Goal: Task Accomplishment & Management: Use online tool/utility

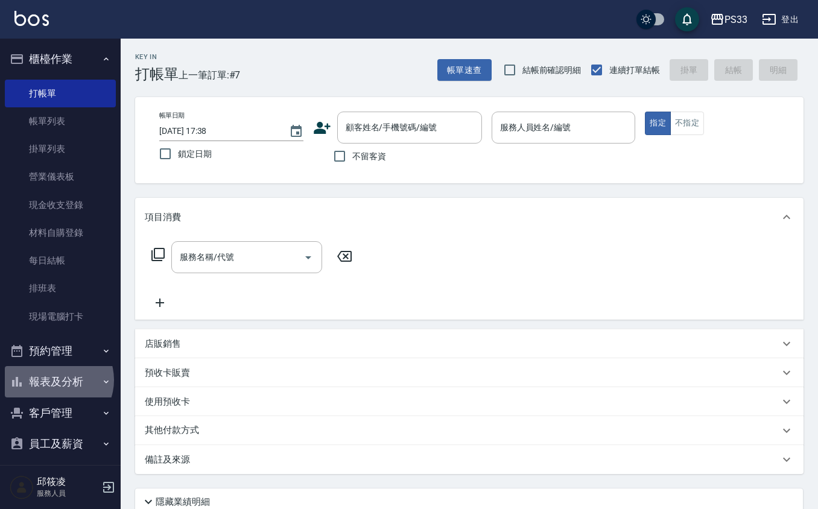
click at [55, 380] on button "報表及分析" at bounding box center [60, 381] width 111 height 31
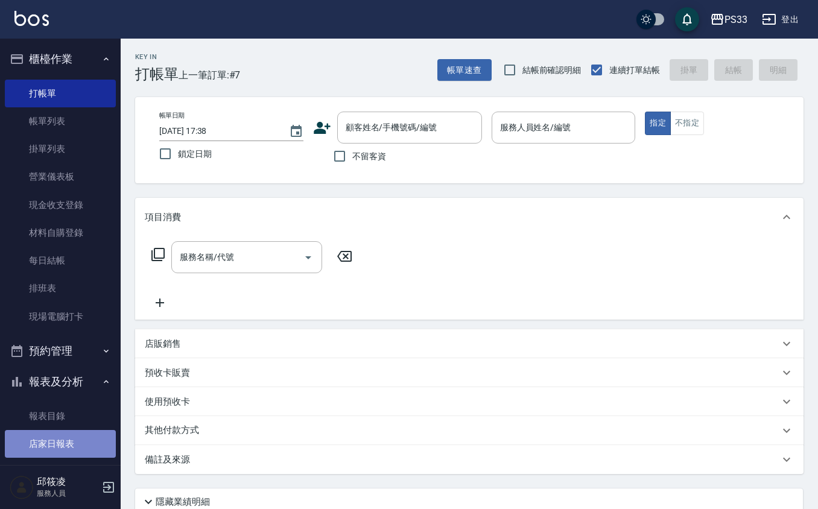
click at [74, 440] on link "店家日報表" at bounding box center [60, 444] width 111 height 28
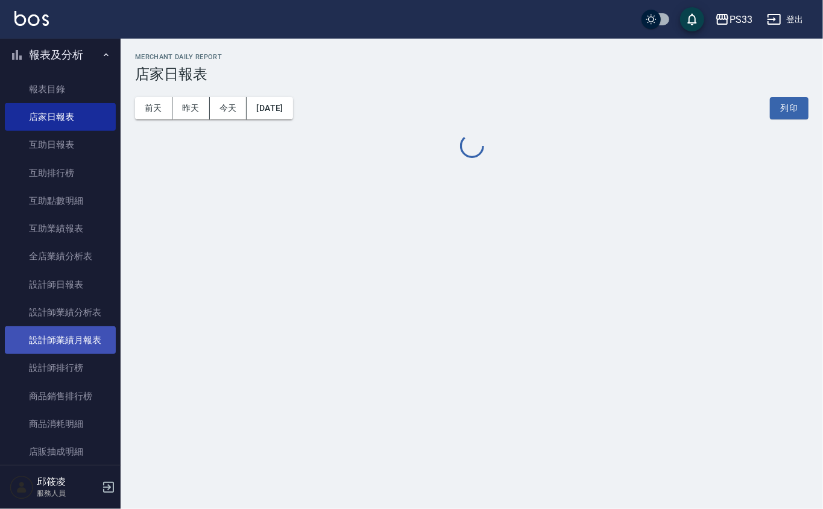
scroll to position [321, 0]
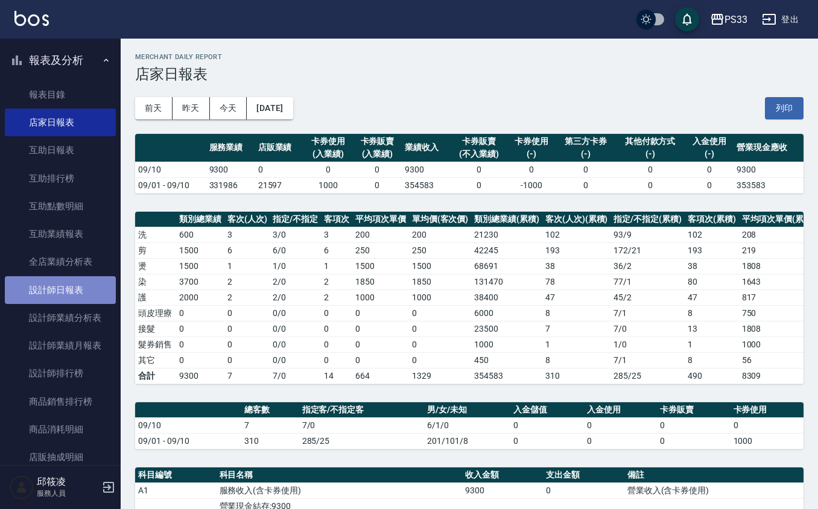
click at [75, 288] on link "設計師日報表" at bounding box center [60, 290] width 111 height 28
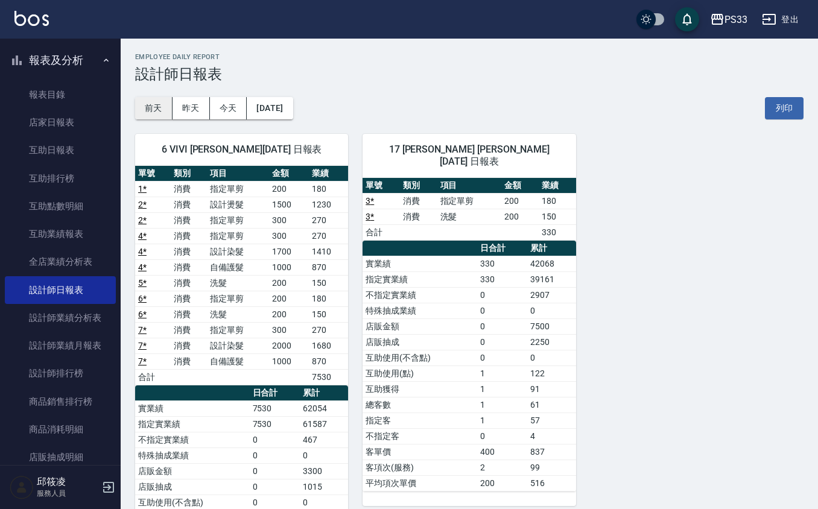
click at [159, 111] on button "前天" at bounding box center [153, 108] width 37 height 22
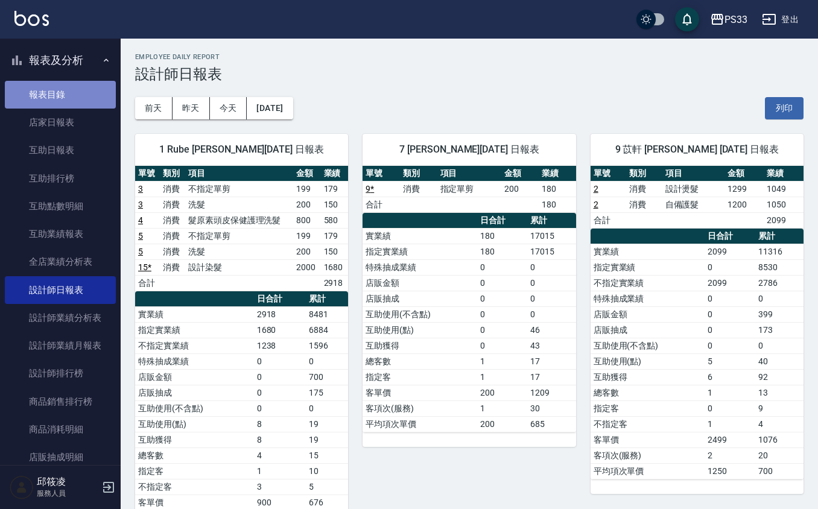
click at [66, 85] on link "報表目錄" at bounding box center [60, 95] width 111 height 28
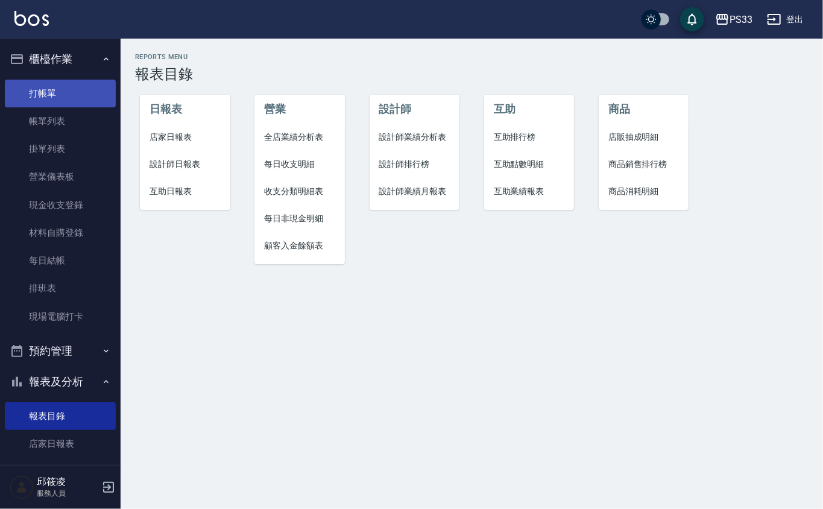
click at [57, 89] on link "打帳單" at bounding box center [60, 94] width 111 height 28
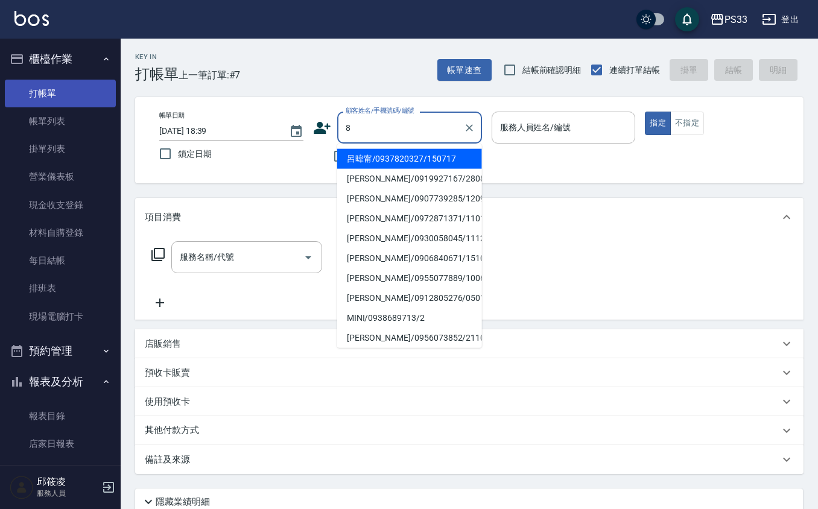
type input "呂暐甯/0937820327/150717"
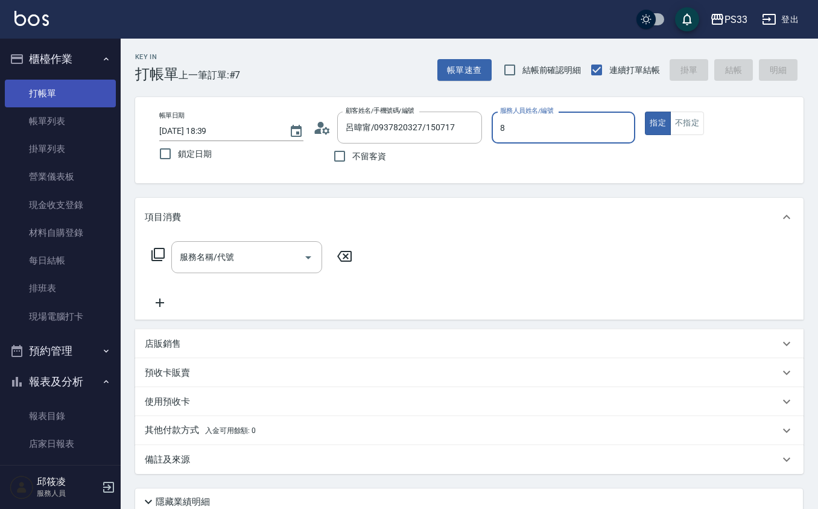
type input "怡媜-8"
type button "true"
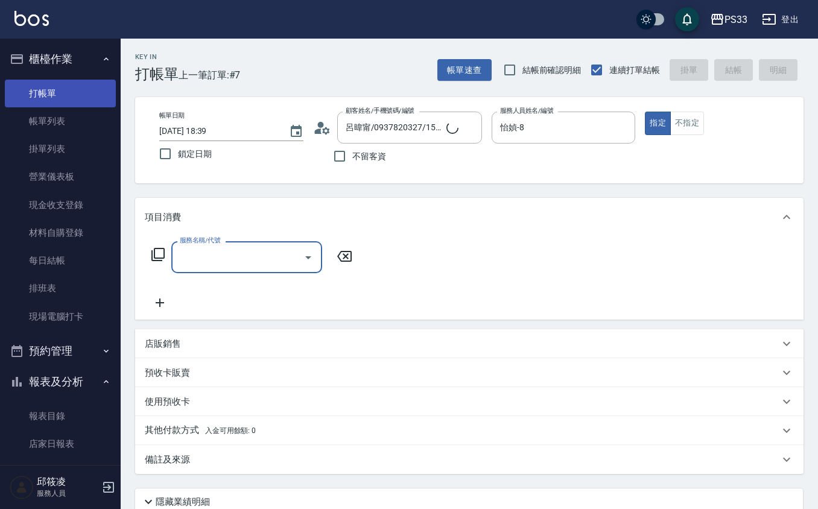
type input "大哥/0908611702/8"
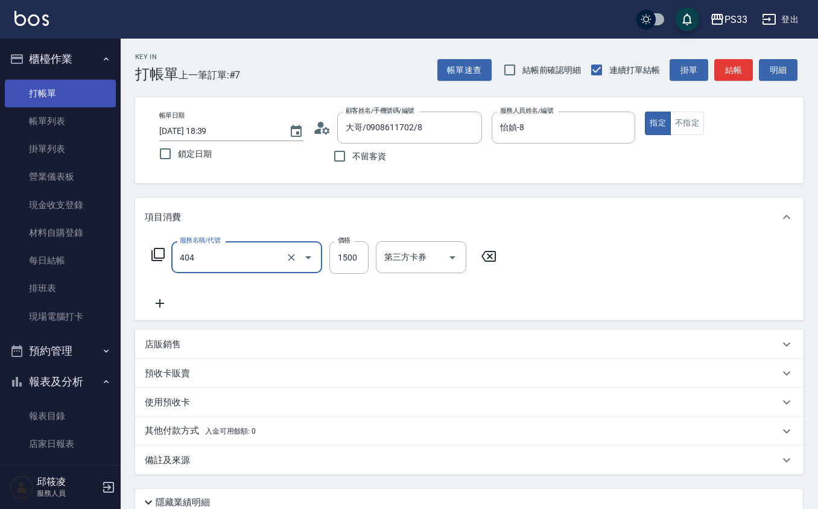
type input "設計染髮(404)"
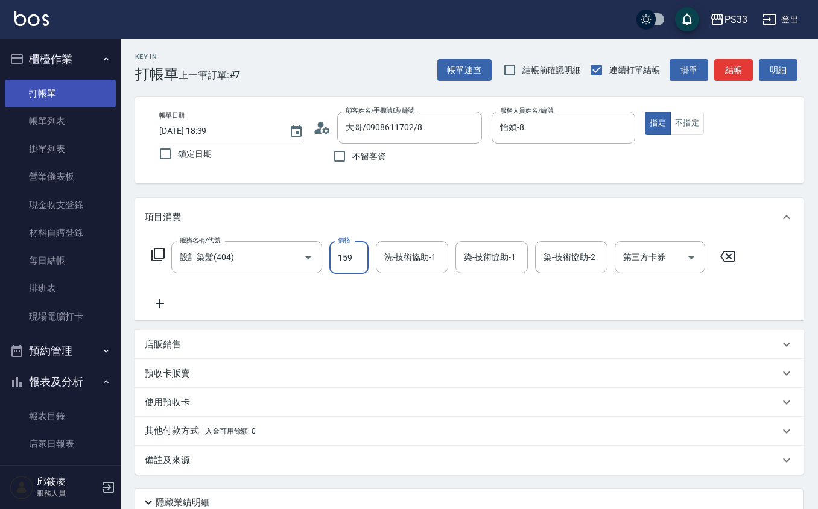
type input "159"
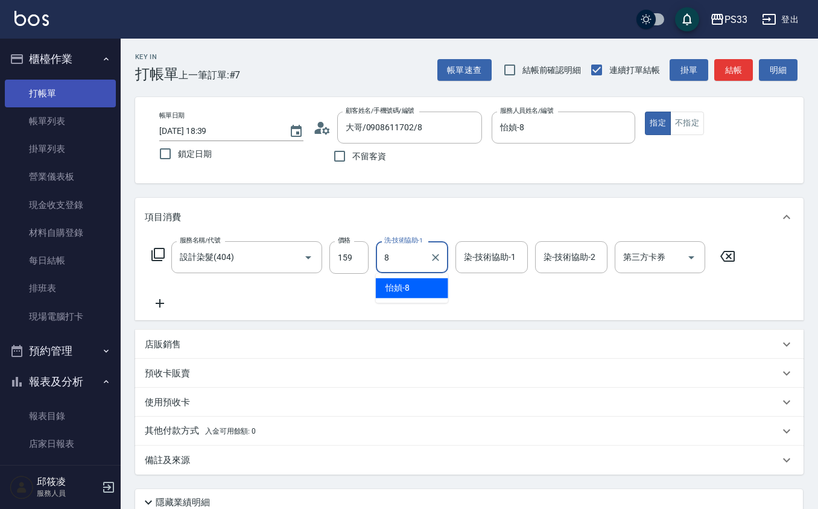
type input "怡媜-8"
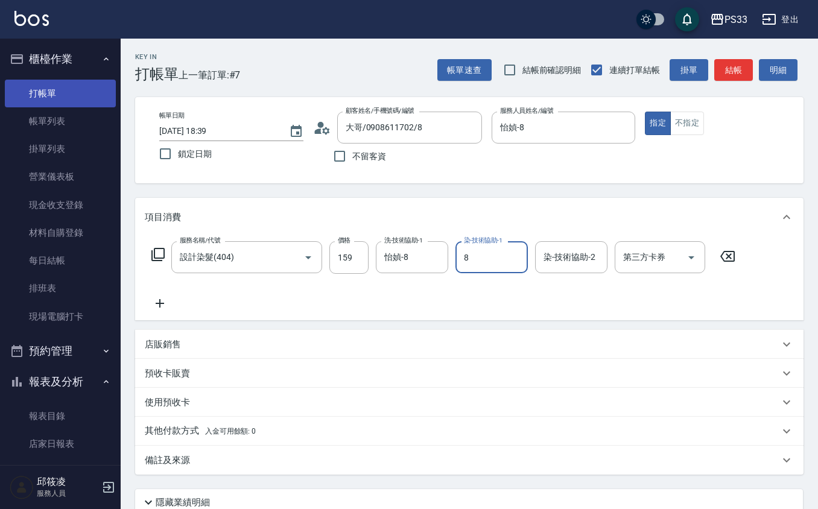
type input "怡媜-8"
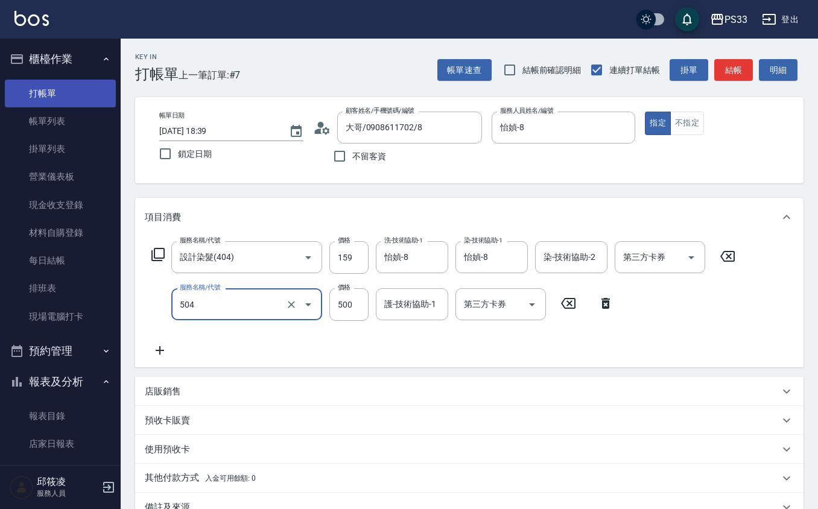
type input "順子護髮(504)"
type input "500"
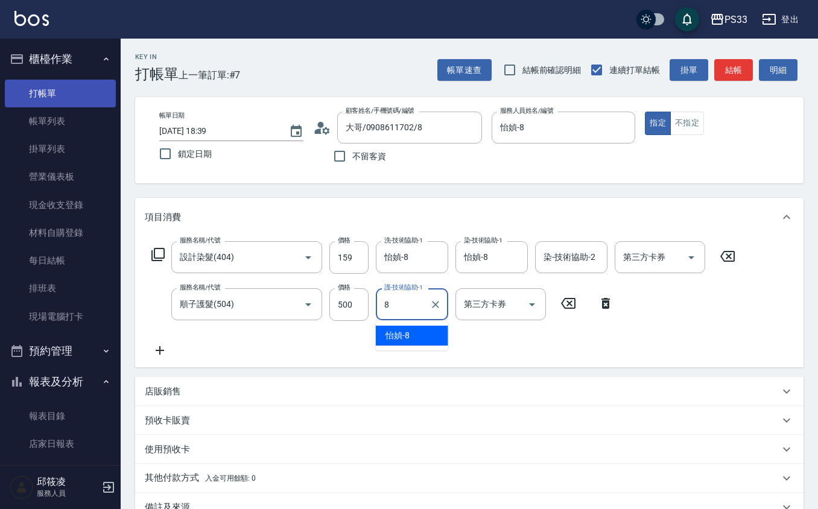
type input "怡媜-8"
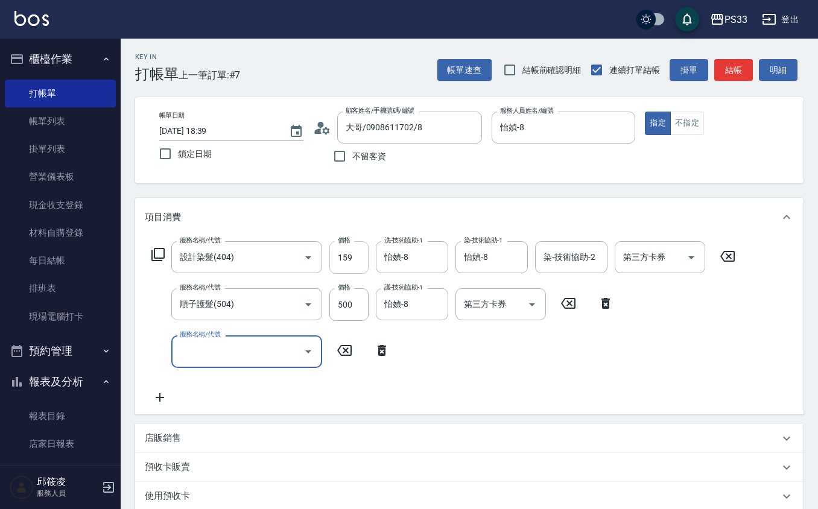
click at [348, 258] on input "159" at bounding box center [348, 257] width 39 height 33
click at [349, 258] on input "159" at bounding box center [348, 257] width 39 height 33
type input "1599"
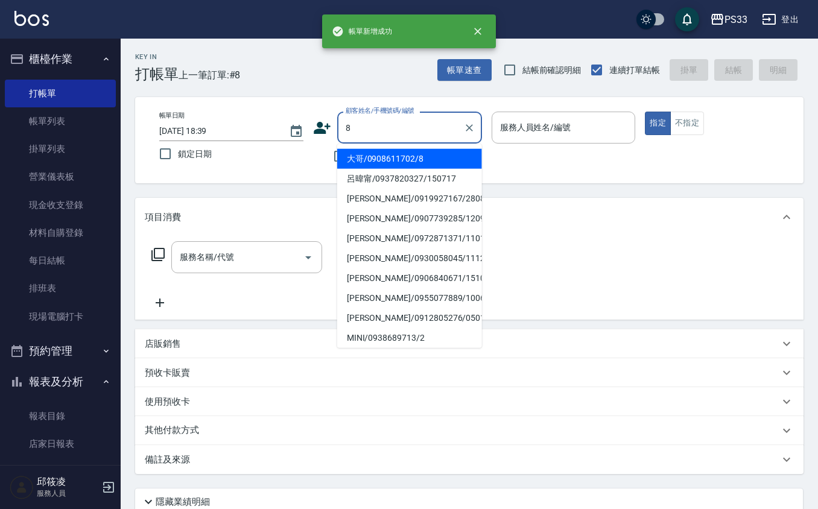
type input "大哥/0908611702/8"
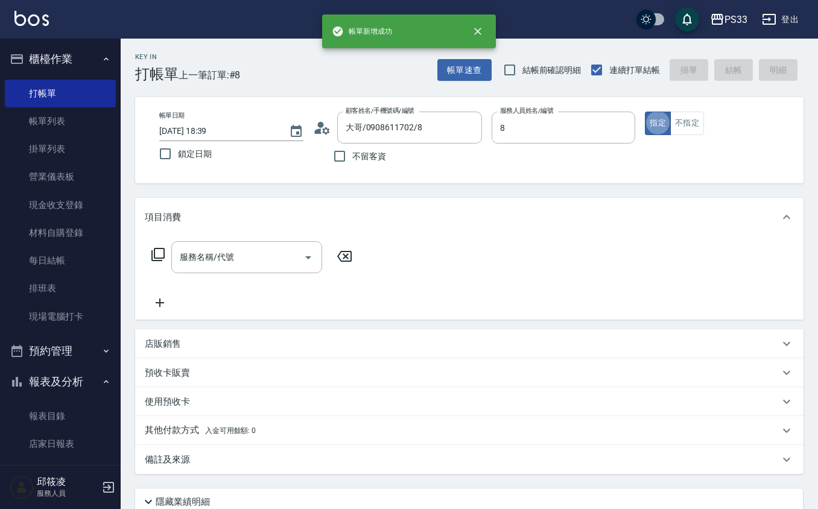
type input "怡媜-8"
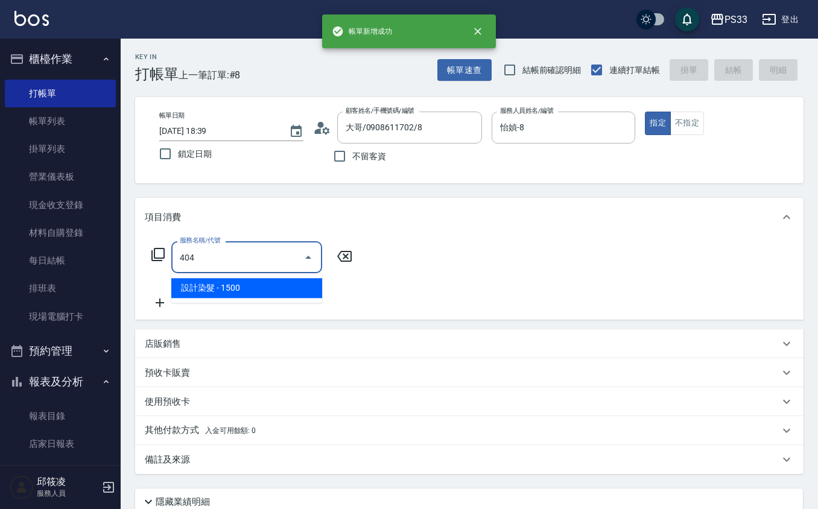
type input "設計染髮(404)"
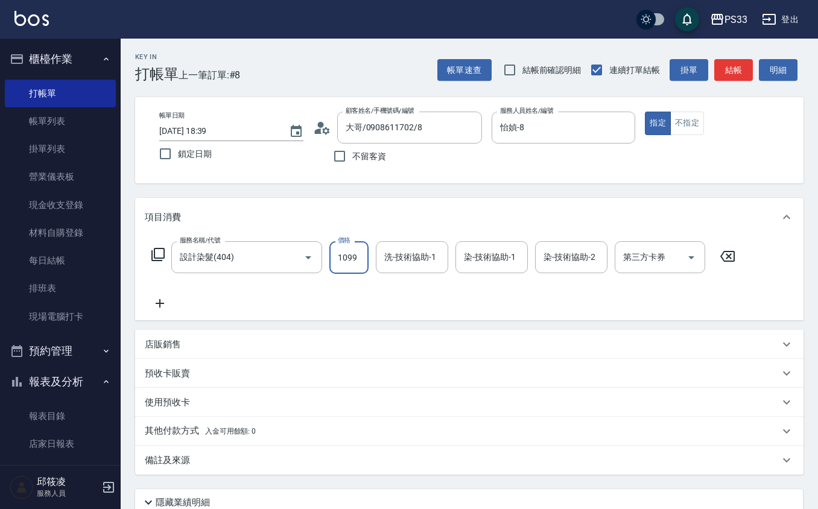
type input "1099"
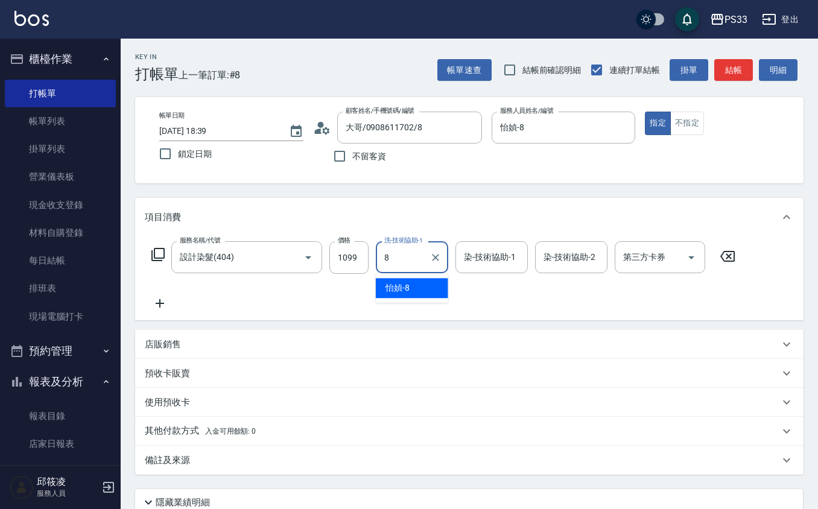
type input "怡媜-8"
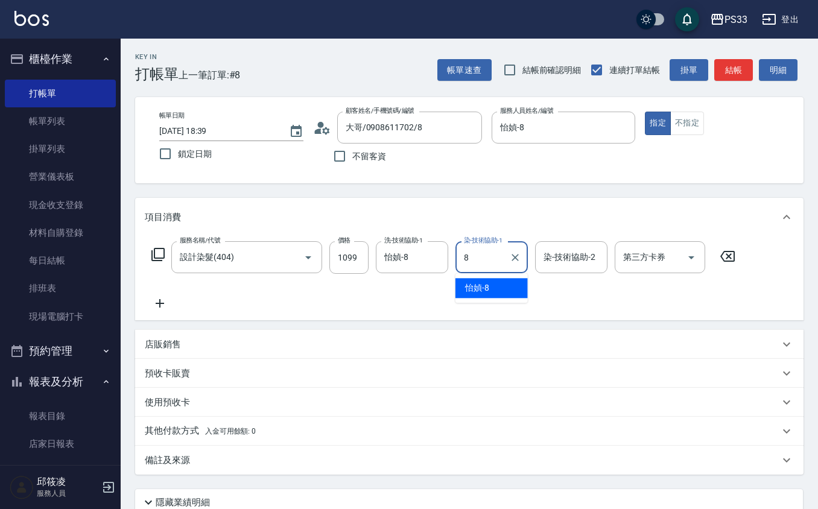
type input "怡媜-8"
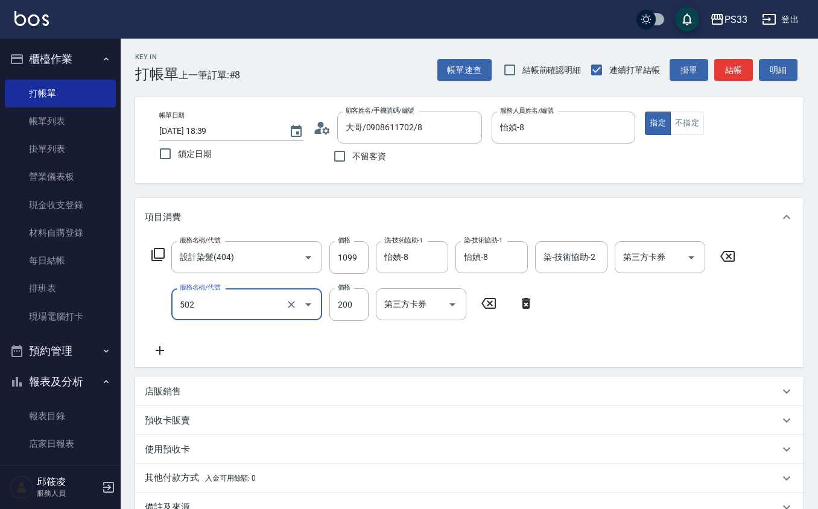
type input "自備護髮(502)"
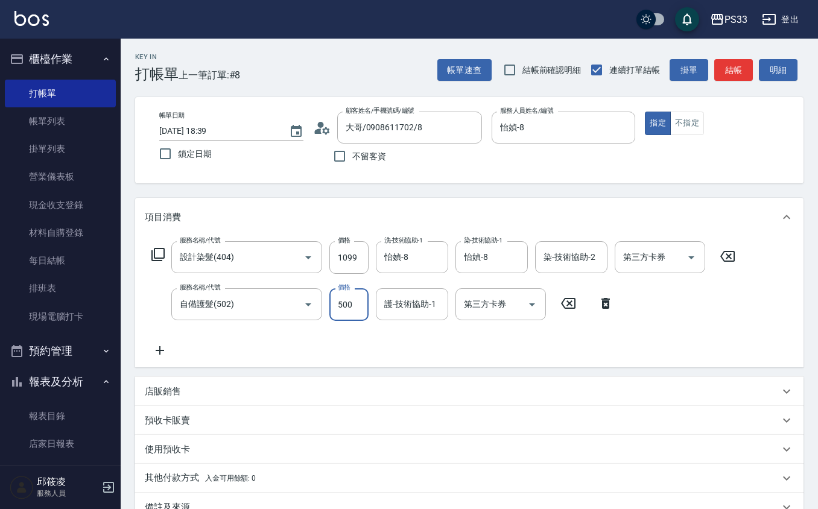
type input "500"
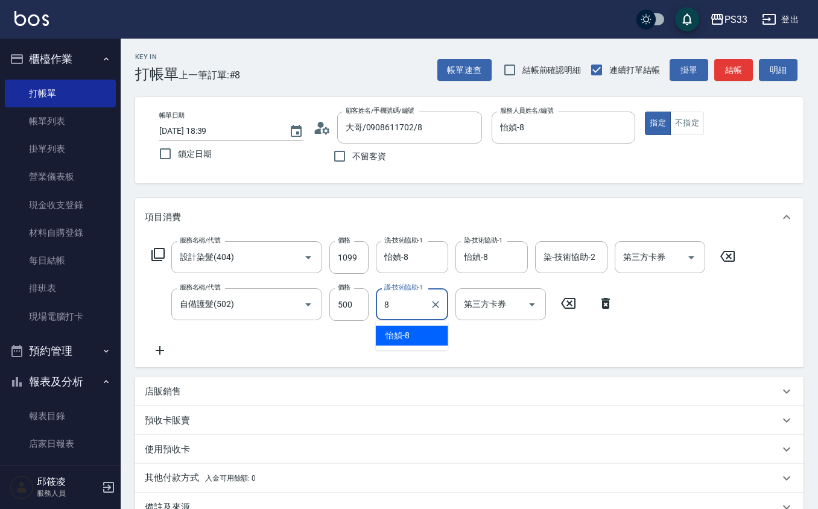
type input "怡媜-8"
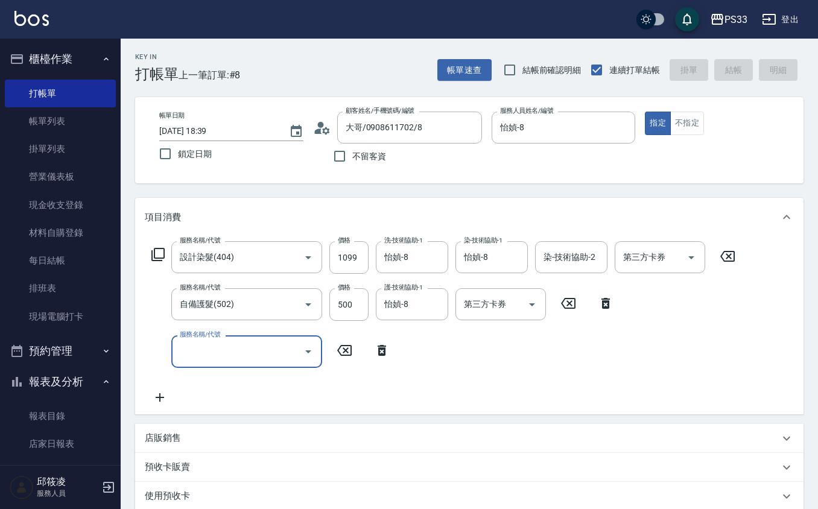
type input "[DATE] 18:40"
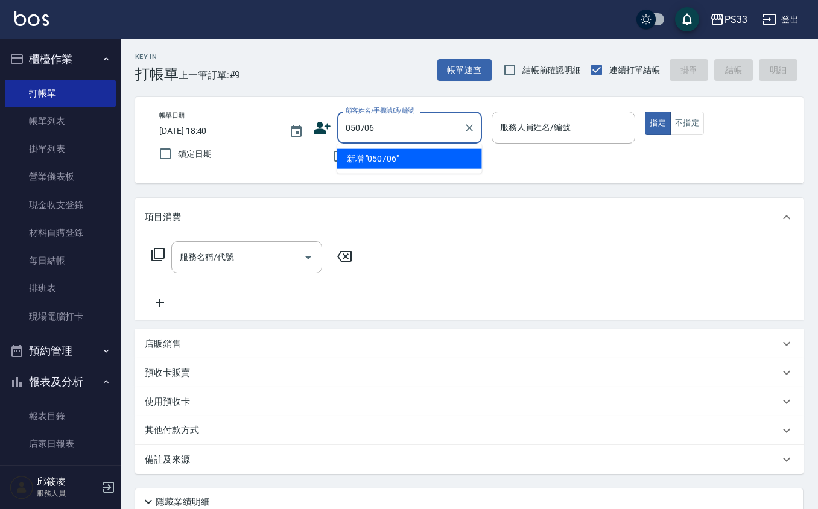
type input "050706"
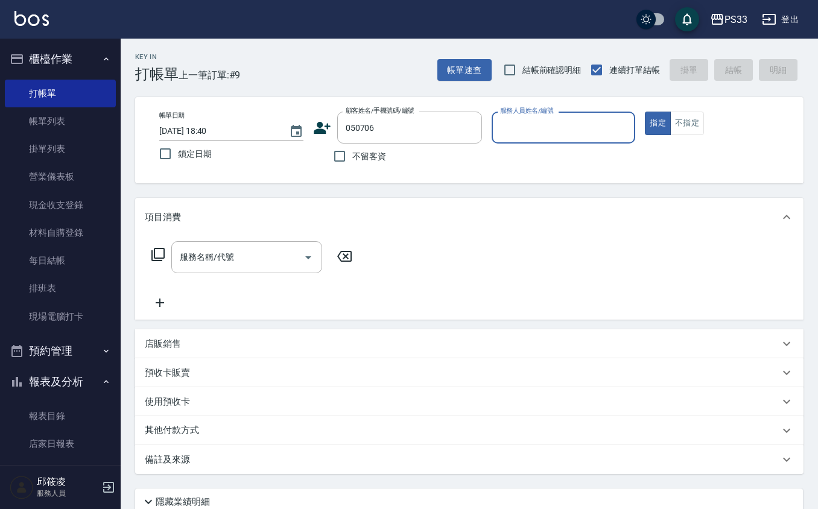
type input "1"
type input "新客人 姓名未設定/050706/null"
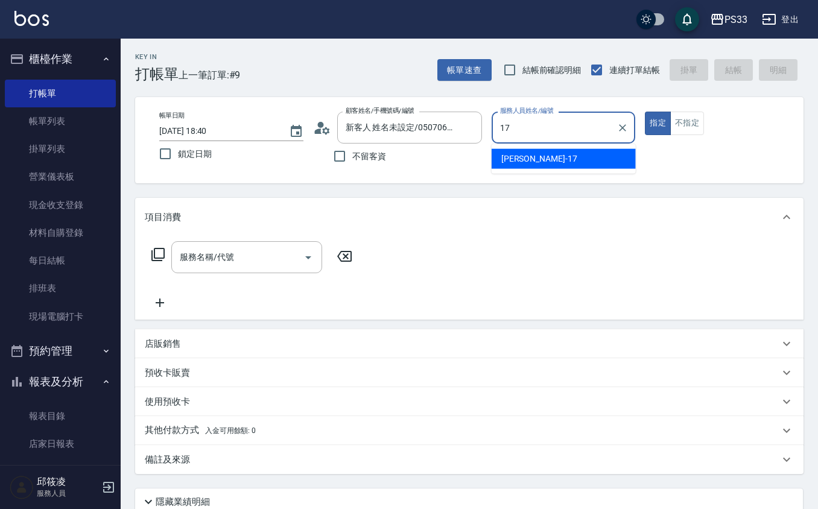
type input "[PERSON_NAME]-17"
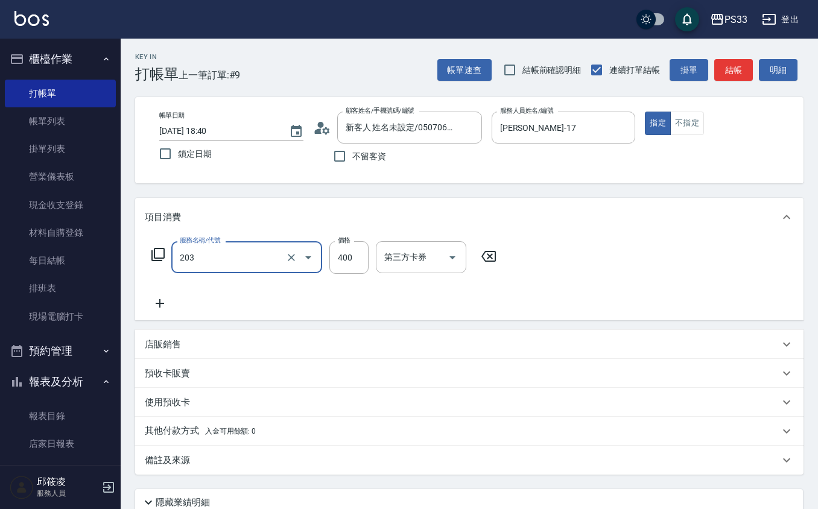
type input "指定單剪(203)"
type input "200"
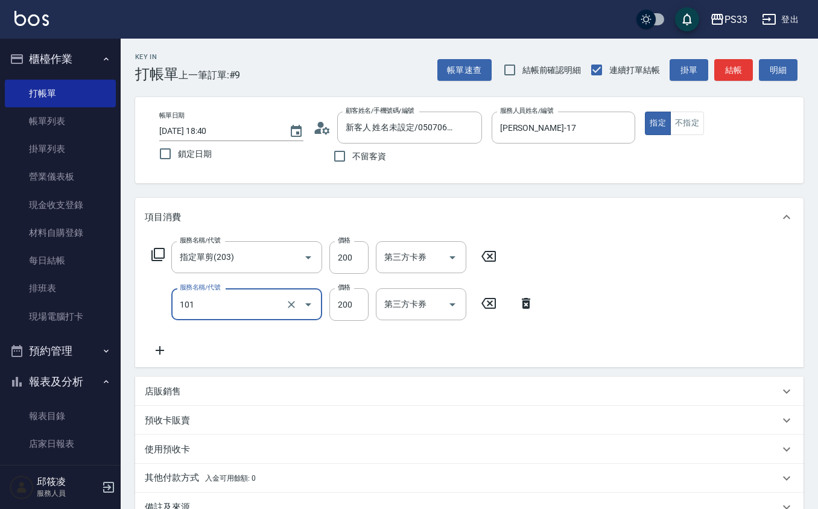
type input "洗髮(101)"
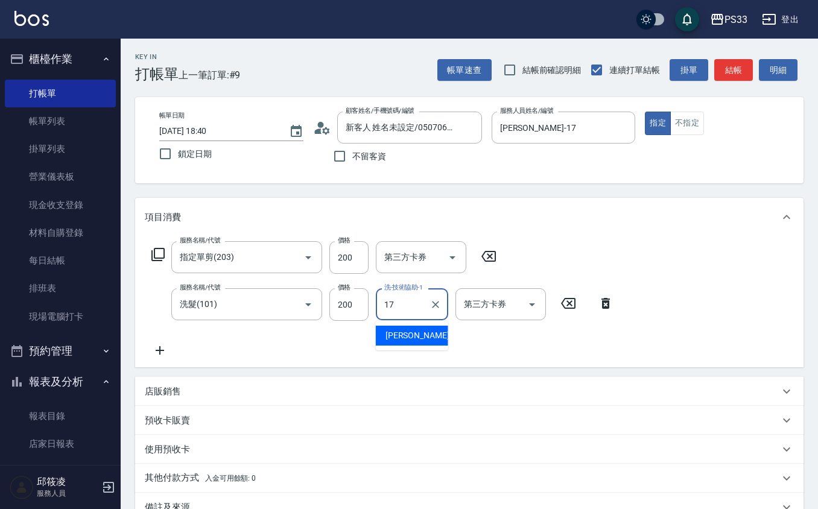
type input "[PERSON_NAME]-17"
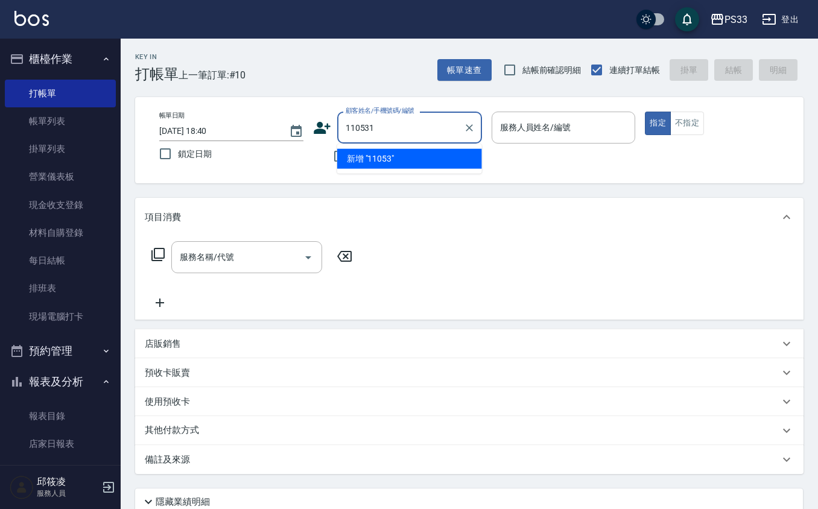
type input "110531"
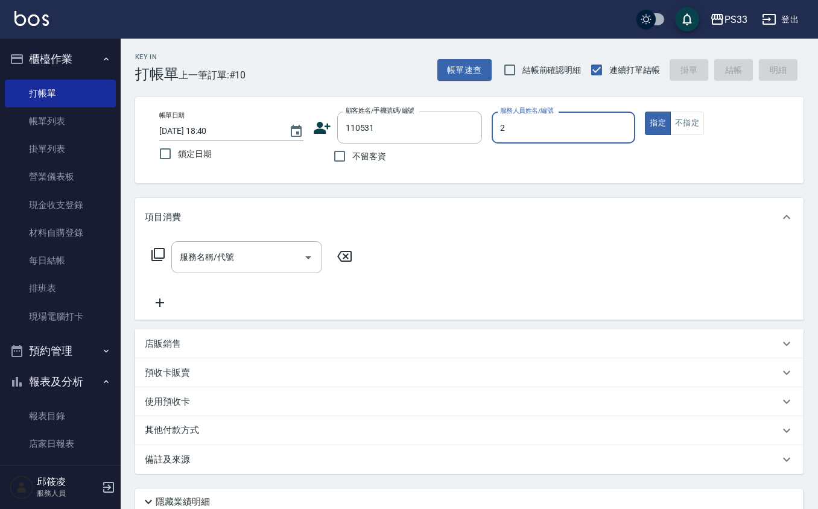
type input "mini-2"
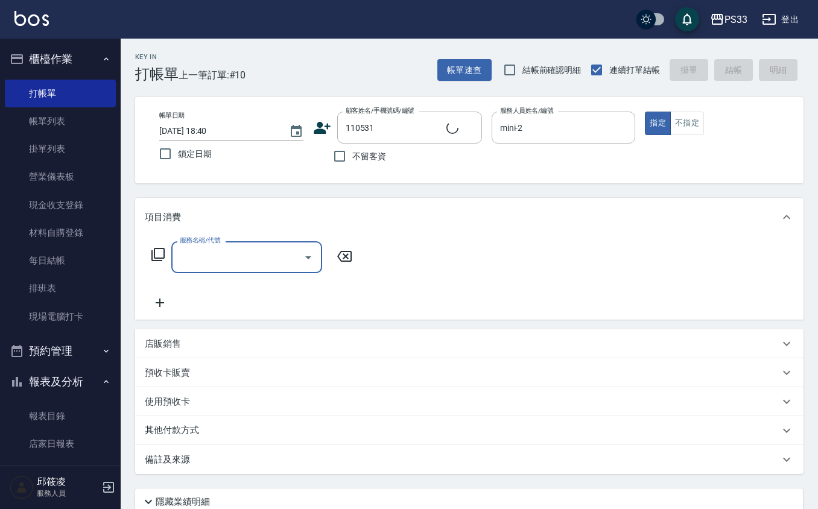
type input "[PERSON_NAME]/0958340202/110531"
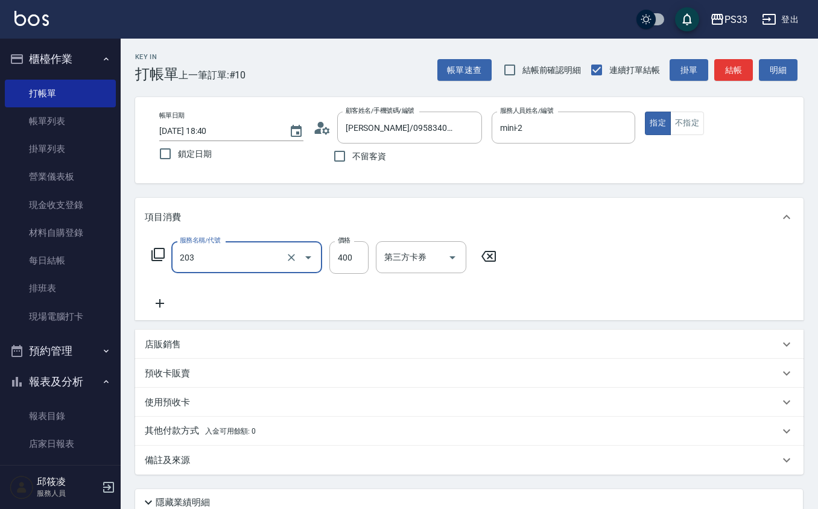
type input "指定單剪(203)"
type input "300"
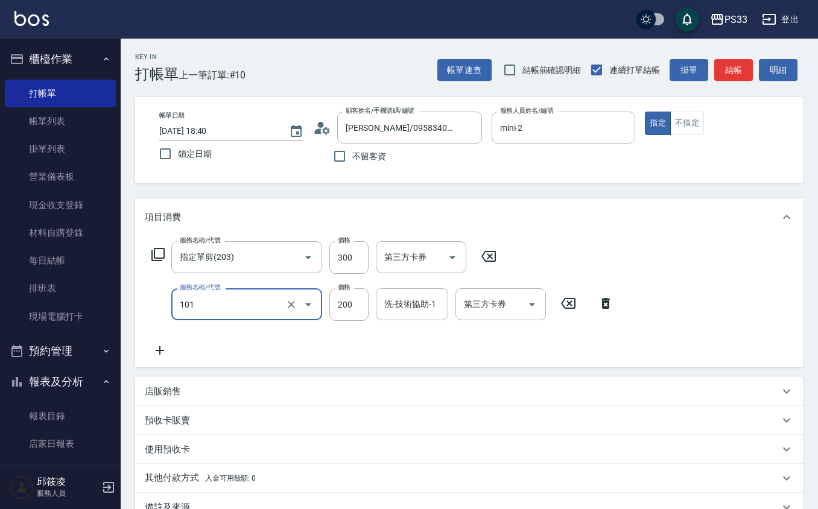
type input "洗髮(101)"
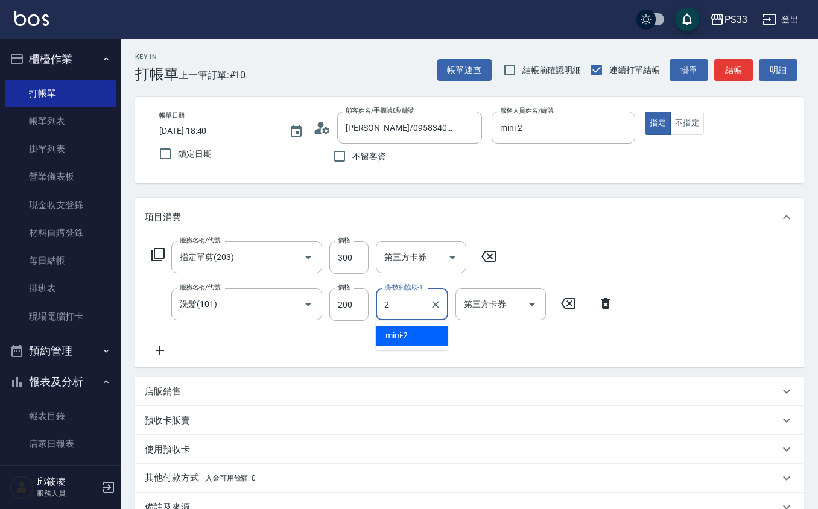
type input "mini-2"
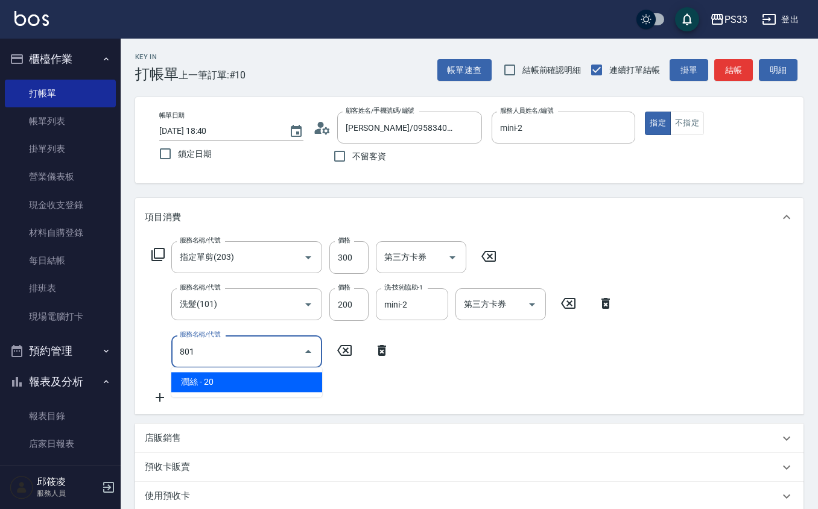
type input "潤絲(801)"
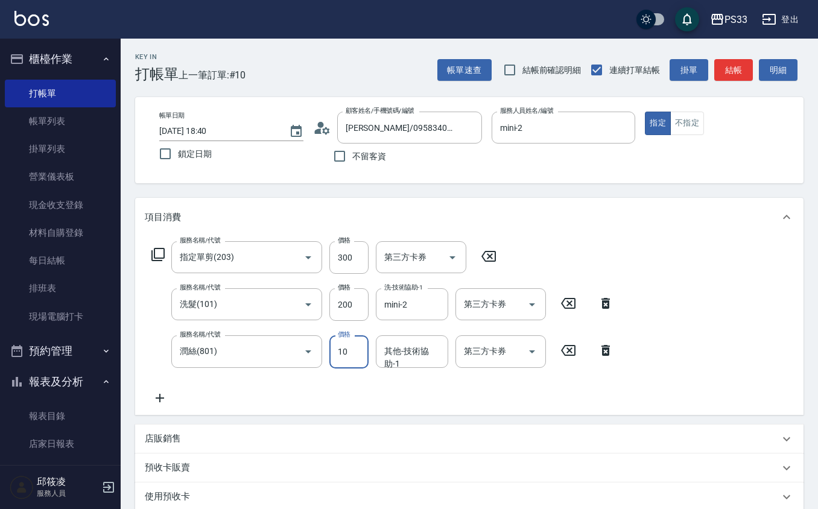
type input "10"
type input "mini-2"
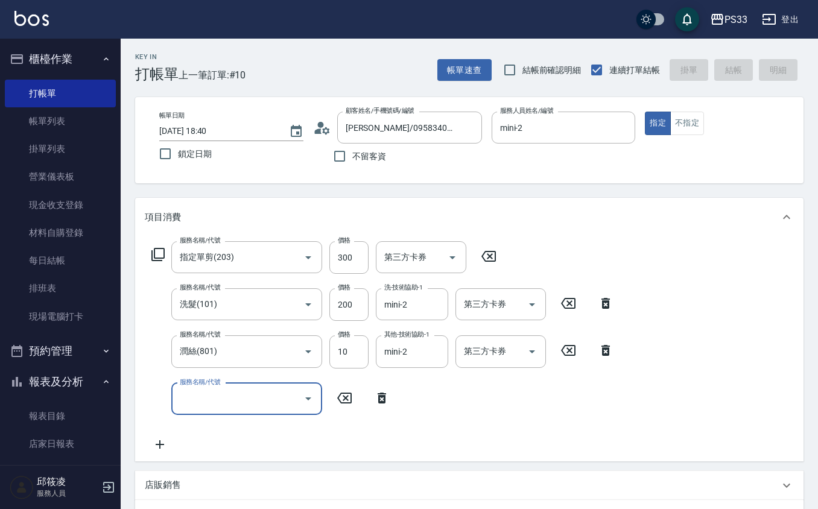
type input "[DATE] 19:25"
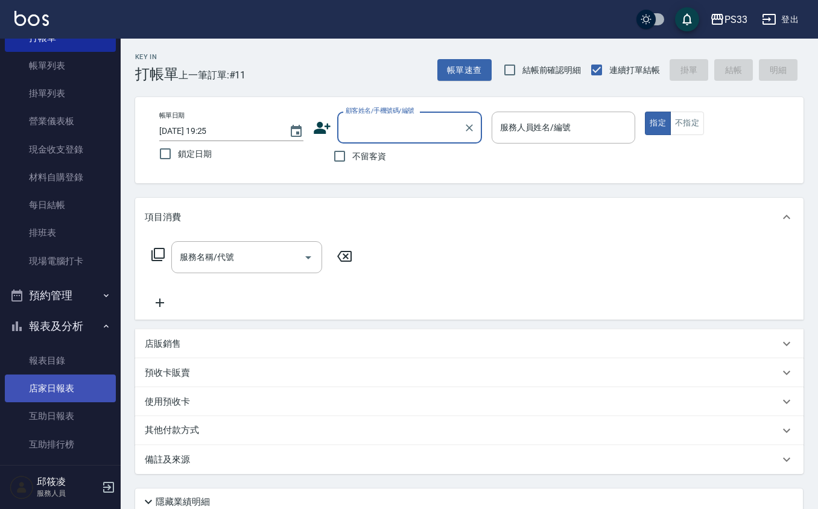
scroll to position [80, 0]
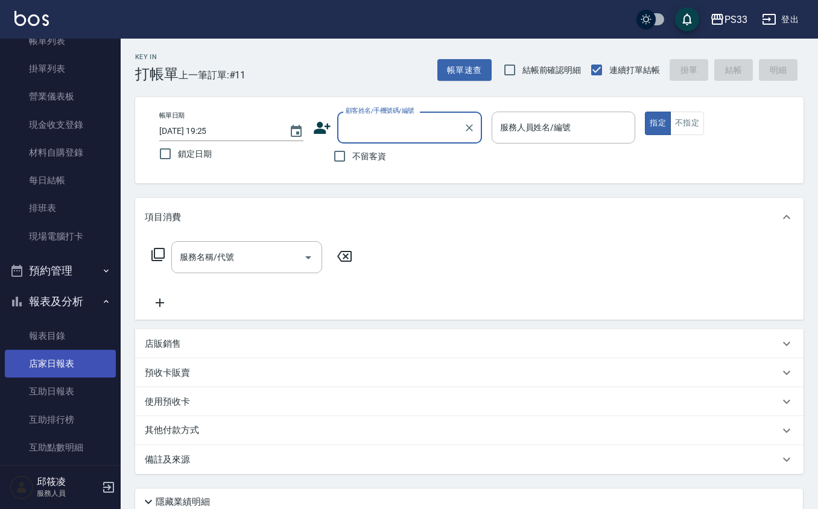
click at [46, 375] on link "店家日報表" at bounding box center [60, 364] width 111 height 28
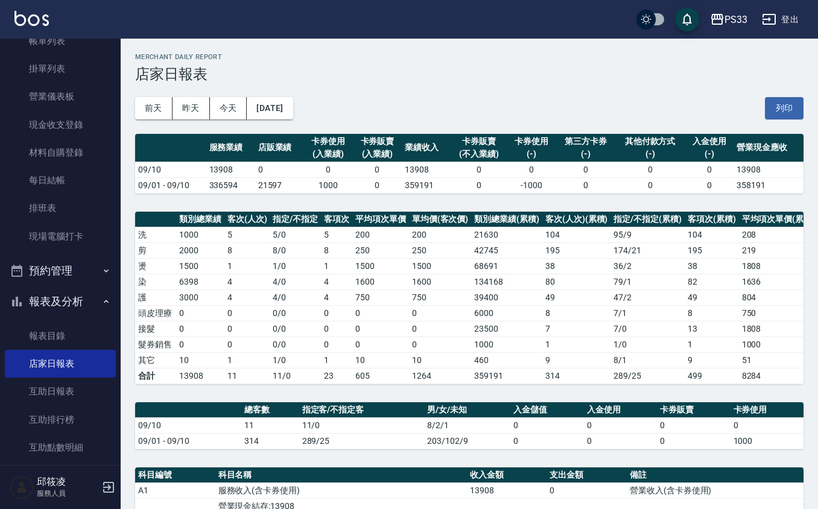
drag, startPoint x: 472, startPoint y: 61, endPoint x: 355, endPoint y: 88, distance: 119.5
click at [355, 88] on div "[DATE] [DATE] [DATE] [DATE] 列印" at bounding box center [469, 108] width 668 height 51
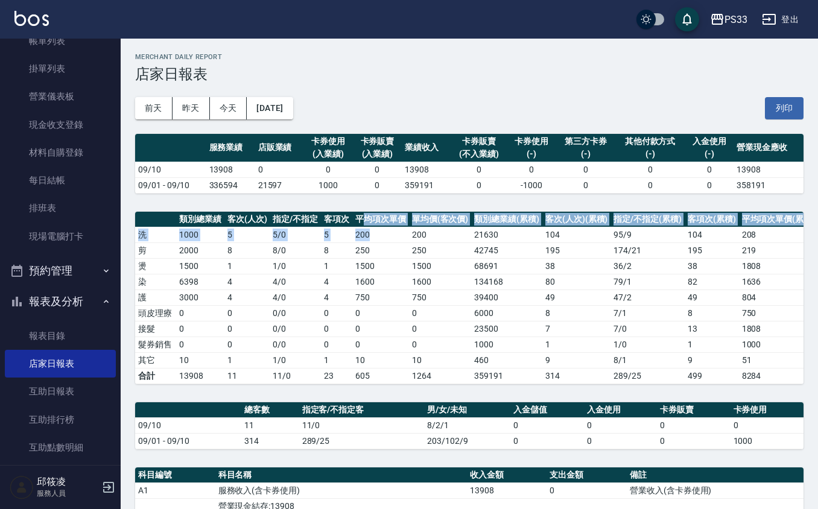
click at [370, 235] on table "類別總業績 客次(人次) 指定/不指定 客項次 平均項次單價 單均價(客次價) 類別總業績(累積) 客次(人次)(累積) 指定/不指定(累積) 客項次(累積)…" at bounding box center [519, 298] width 768 height 172
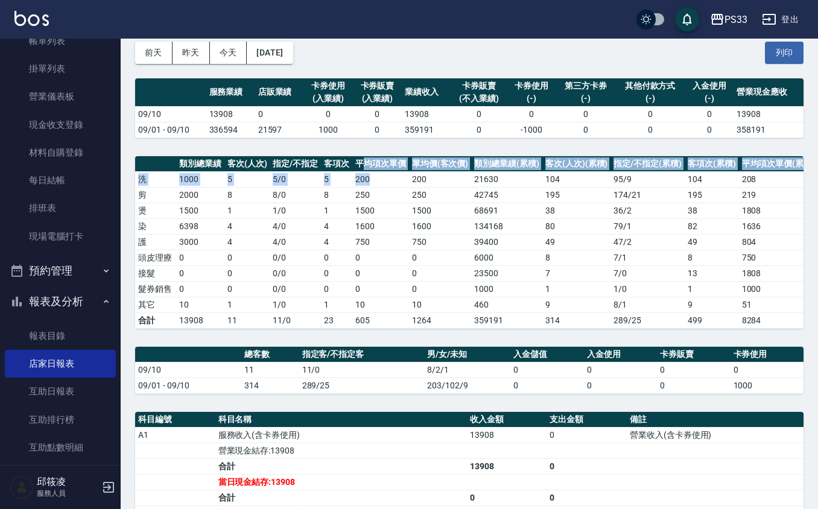
scroll to position [80, 0]
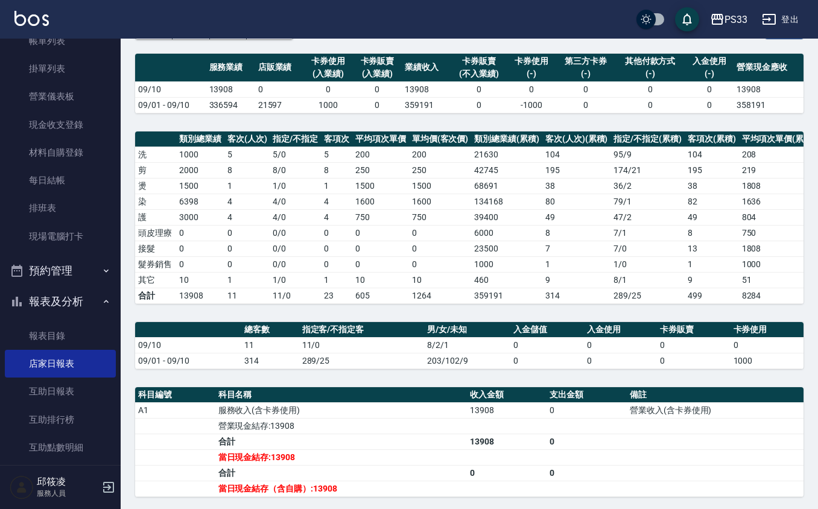
click at [361, 199] on td "1600" at bounding box center [380, 202] width 57 height 16
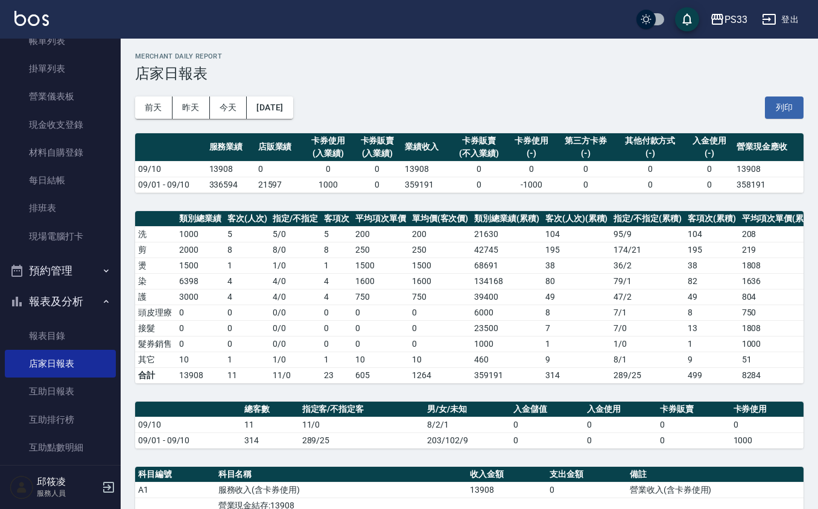
scroll to position [0, 0]
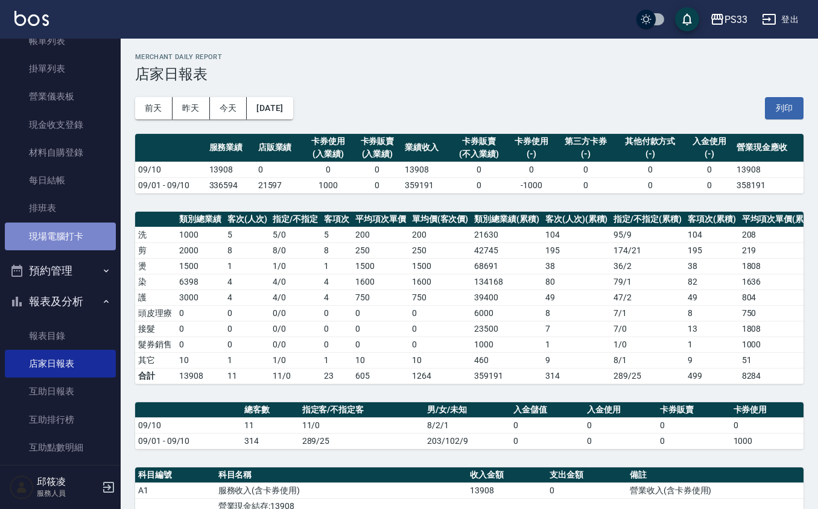
click at [90, 244] on link "現場電腦打卡" at bounding box center [60, 237] width 111 height 28
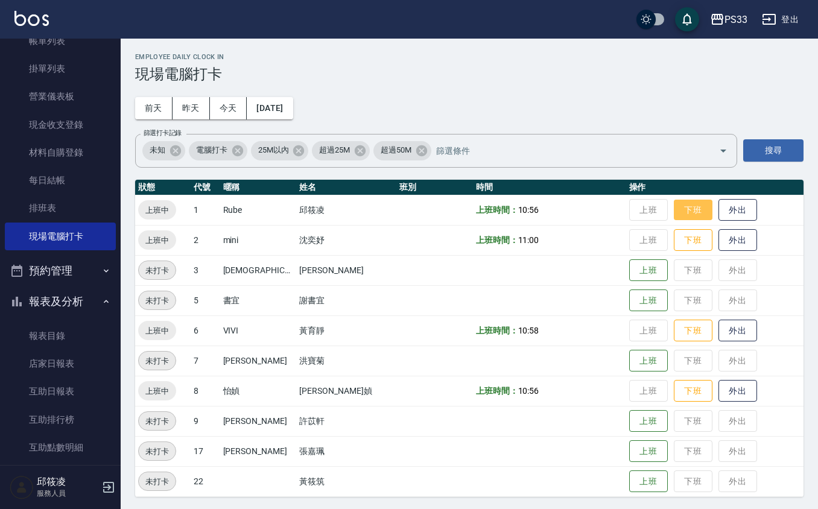
click at [678, 201] on button "下班" at bounding box center [693, 210] width 39 height 21
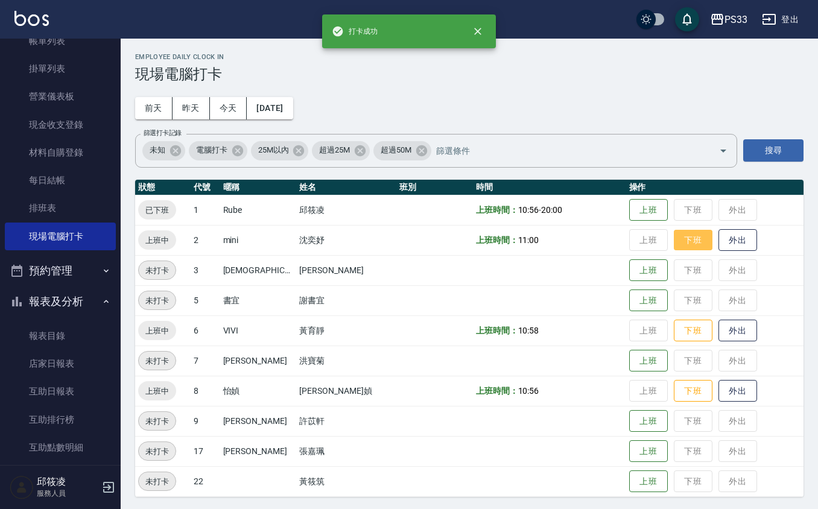
click at [674, 245] on button "下班" at bounding box center [693, 240] width 39 height 21
click at [674, 330] on button "下班" at bounding box center [693, 330] width 39 height 21
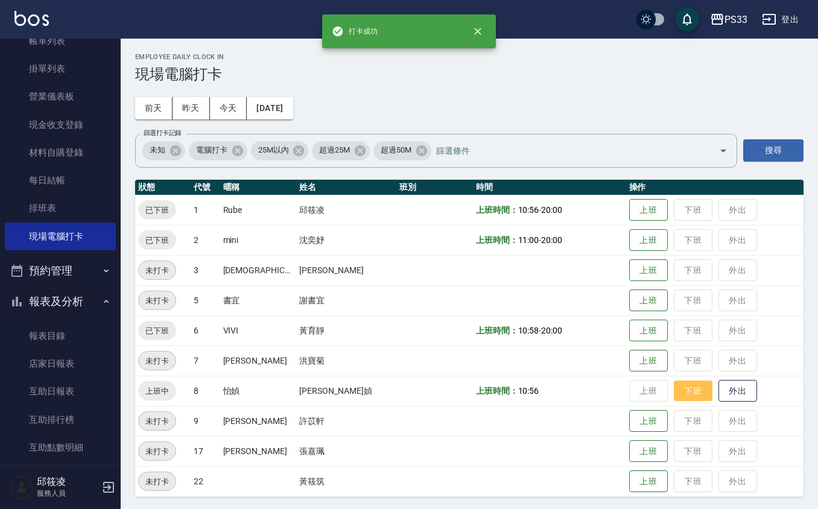
click at [674, 396] on button "下班" at bounding box center [693, 391] width 39 height 21
